Goal: Information Seeking & Learning: Learn about a topic

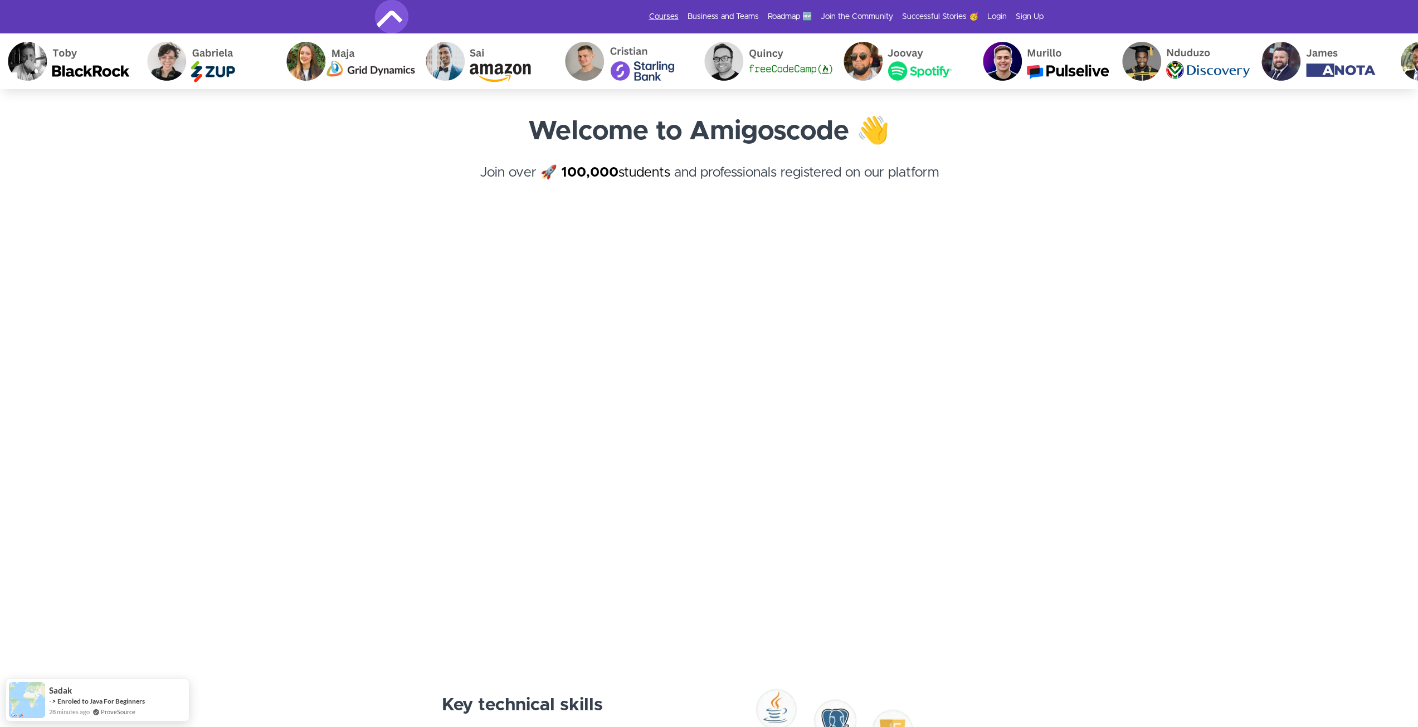
click at [671, 16] on link "Courses" at bounding box center [664, 16] width 30 height 11
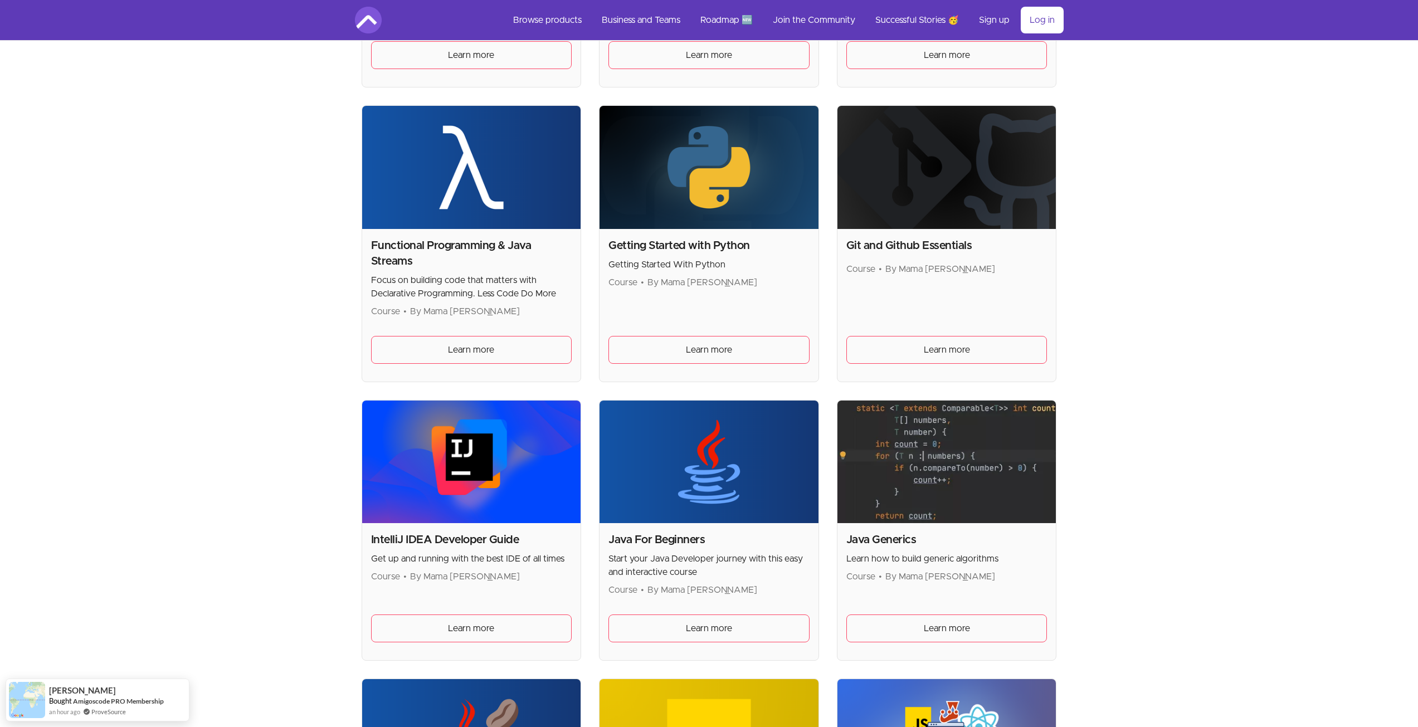
scroll to position [725, 0]
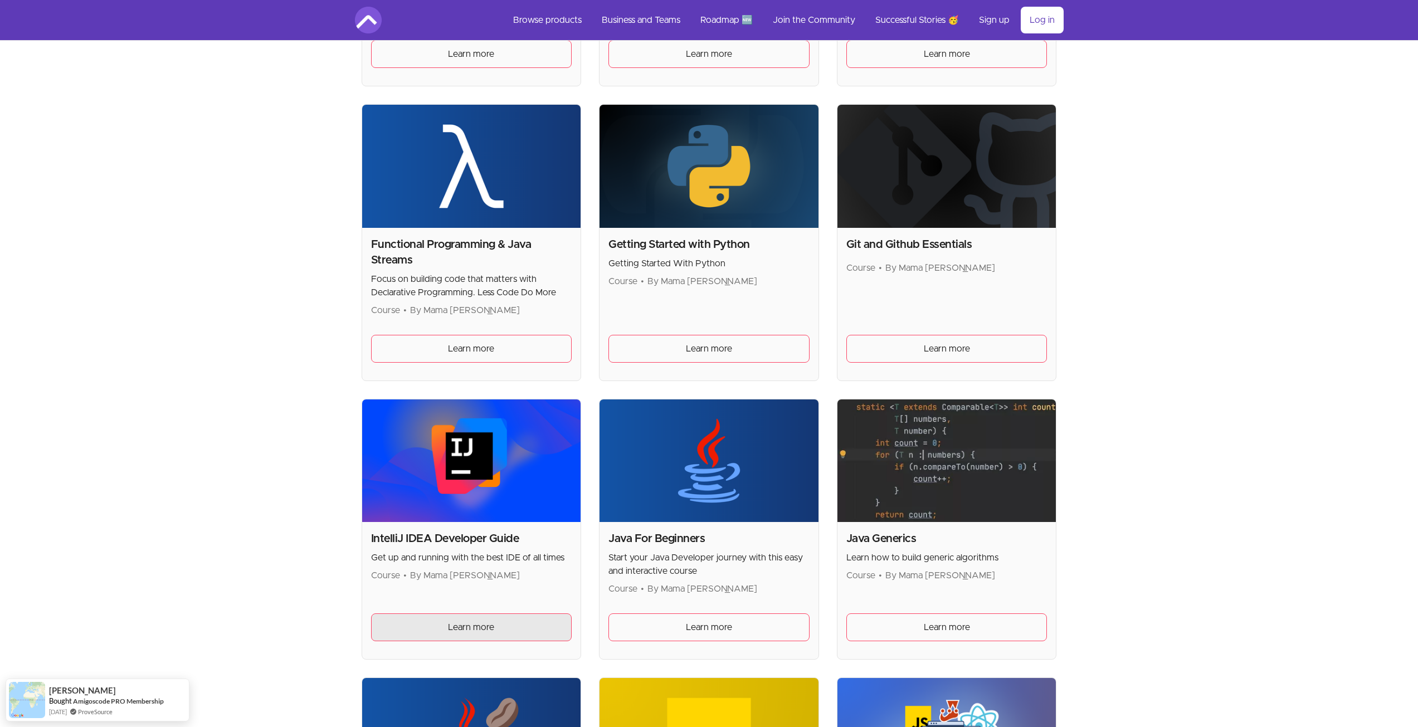
click at [540, 632] on link "Learn more" at bounding box center [471, 628] width 201 height 28
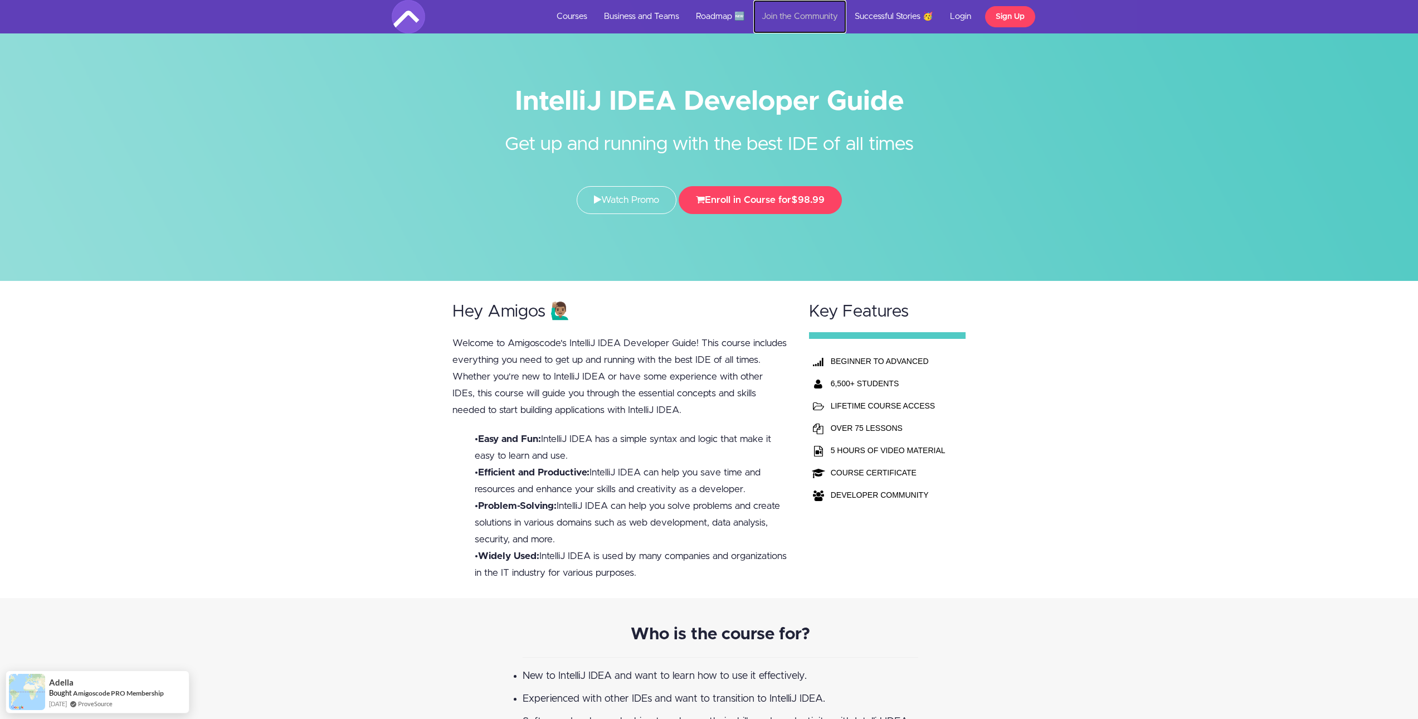
click at [777, 18] on link "Join the Community" at bounding box center [800, 16] width 93 height 33
